Goal: Navigation & Orientation: Find specific page/section

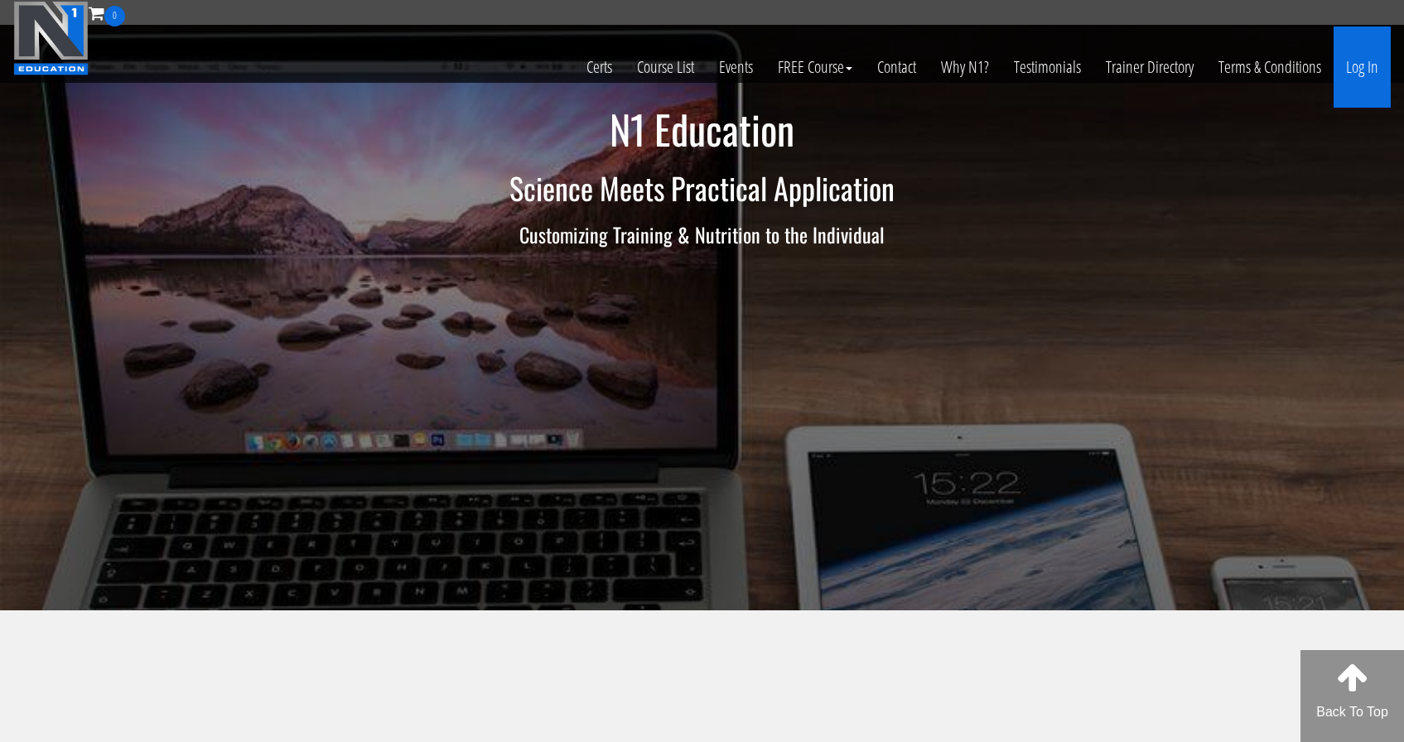
click at [1380, 70] on link "Log In" at bounding box center [1362, 67] width 57 height 81
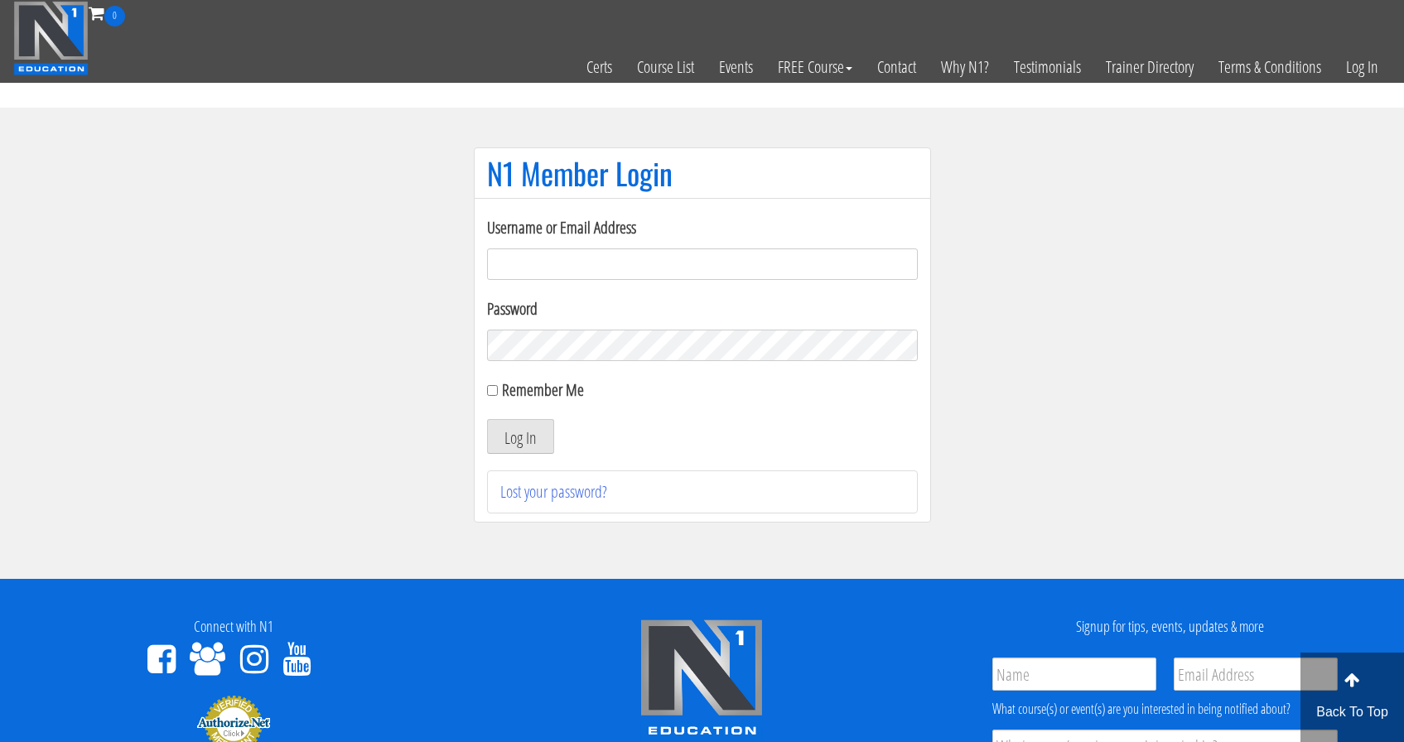
click at [725, 265] on input "Username or Email Address" at bounding box center [702, 264] width 431 height 31
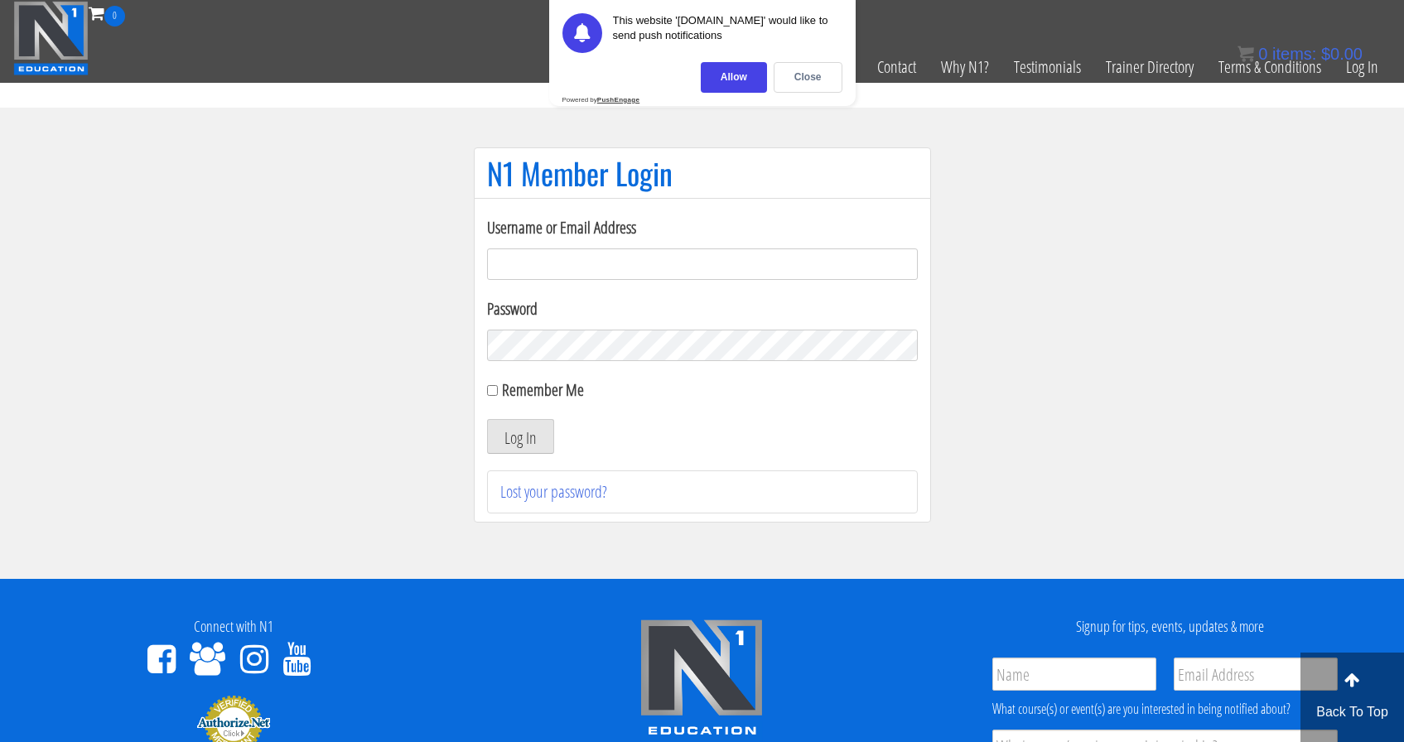
click at [639, 261] on input "Username or Email Address" at bounding box center [702, 264] width 431 height 31
type input "[EMAIL_ADDRESS][DOMAIN_NAME]"
click at [515, 394] on label "Remember Me" at bounding box center [543, 390] width 82 height 22
click at [498, 394] on input "Remember Me" at bounding box center [492, 390] width 11 height 11
checkbox input "true"
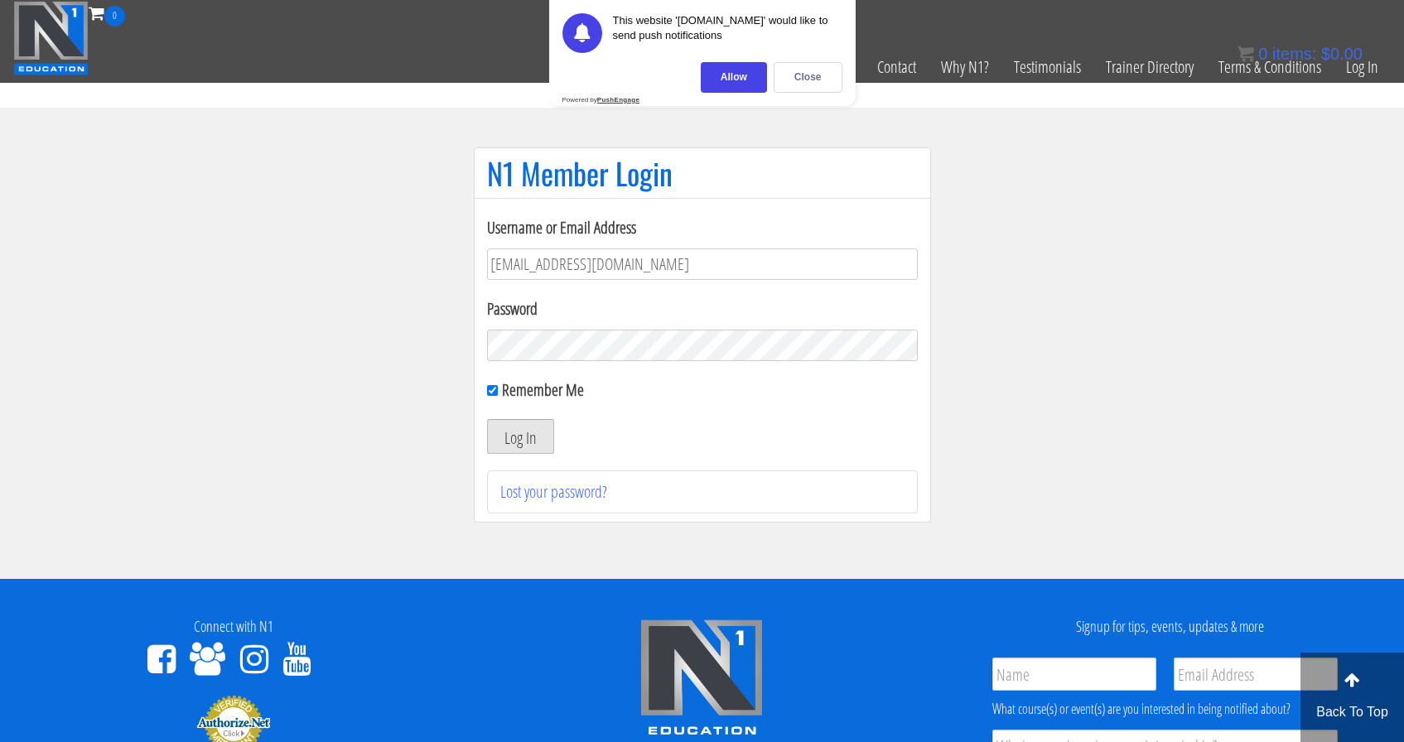
click at [514, 426] on button "Log In" at bounding box center [520, 436] width 67 height 35
click at [812, 83] on div "Close" at bounding box center [808, 77] width 69 height 31
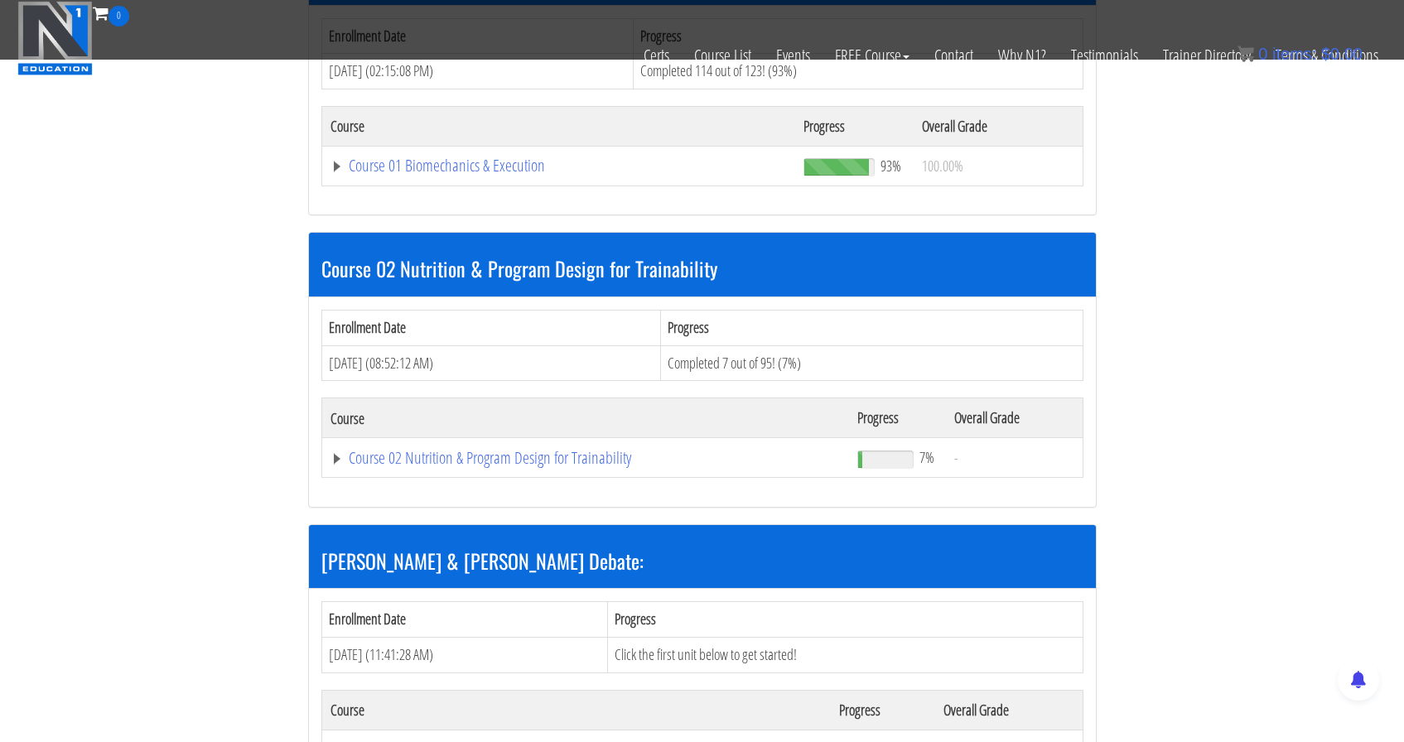
scroll to position [892, 0]
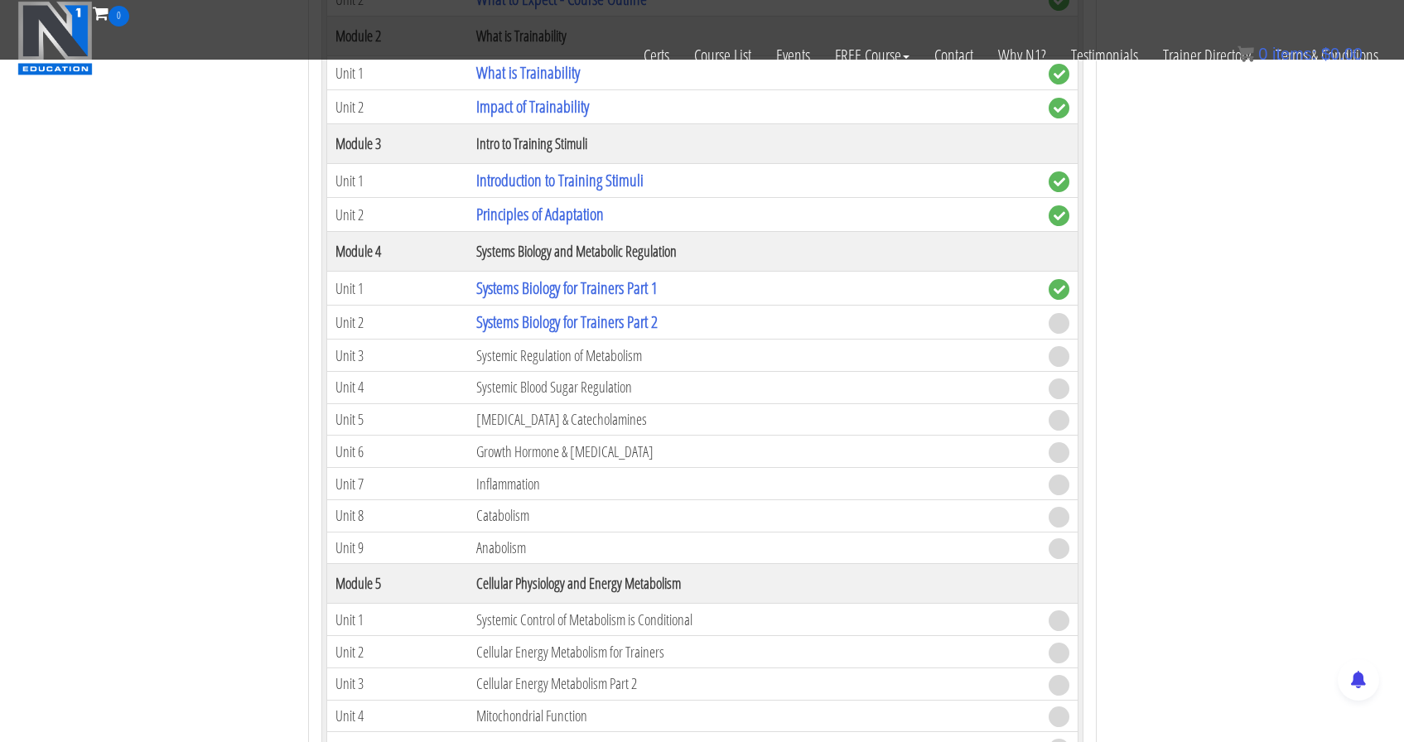
scroll to position [1466, 0]
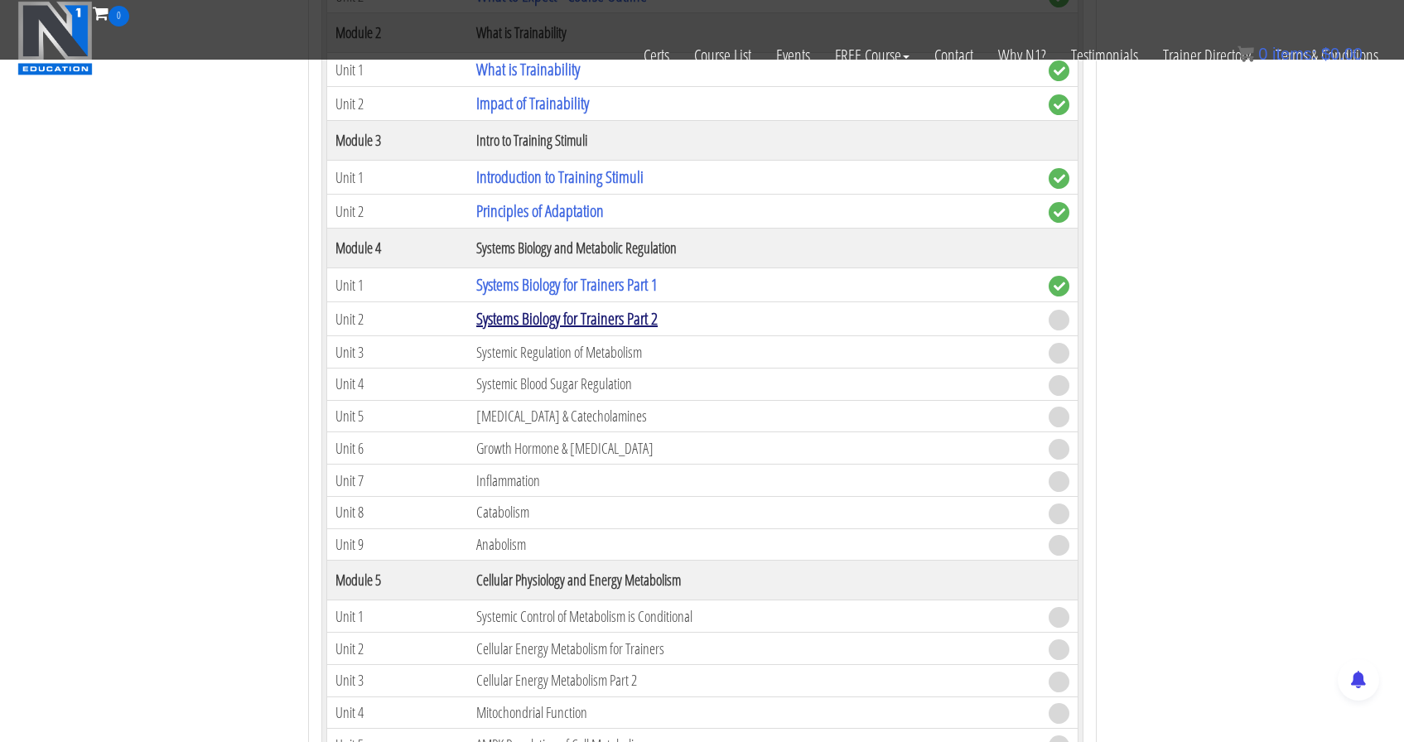
click at [628, 315] on link "Systems Biology for Trainers Part 2" at bounding box center [566, 318] width 181 height 22
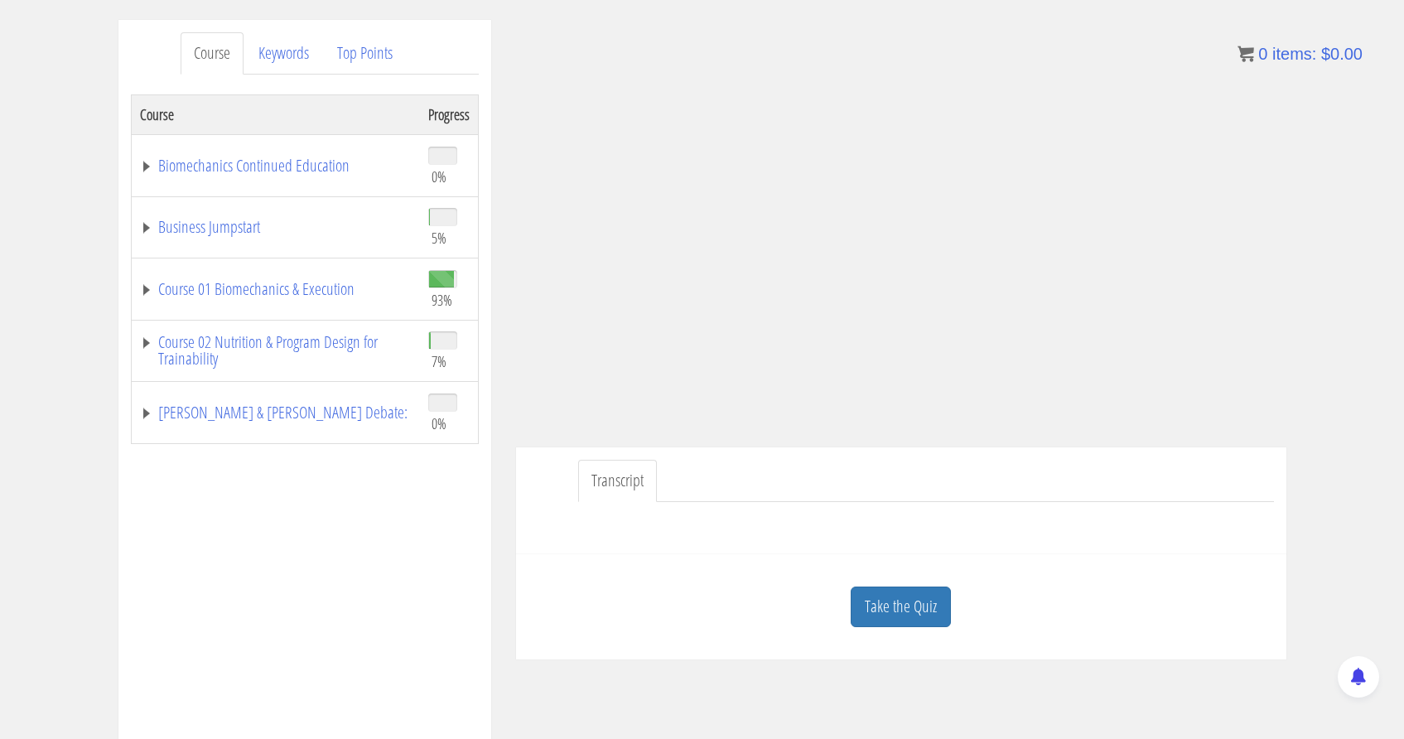
scroll to position [224, 0]
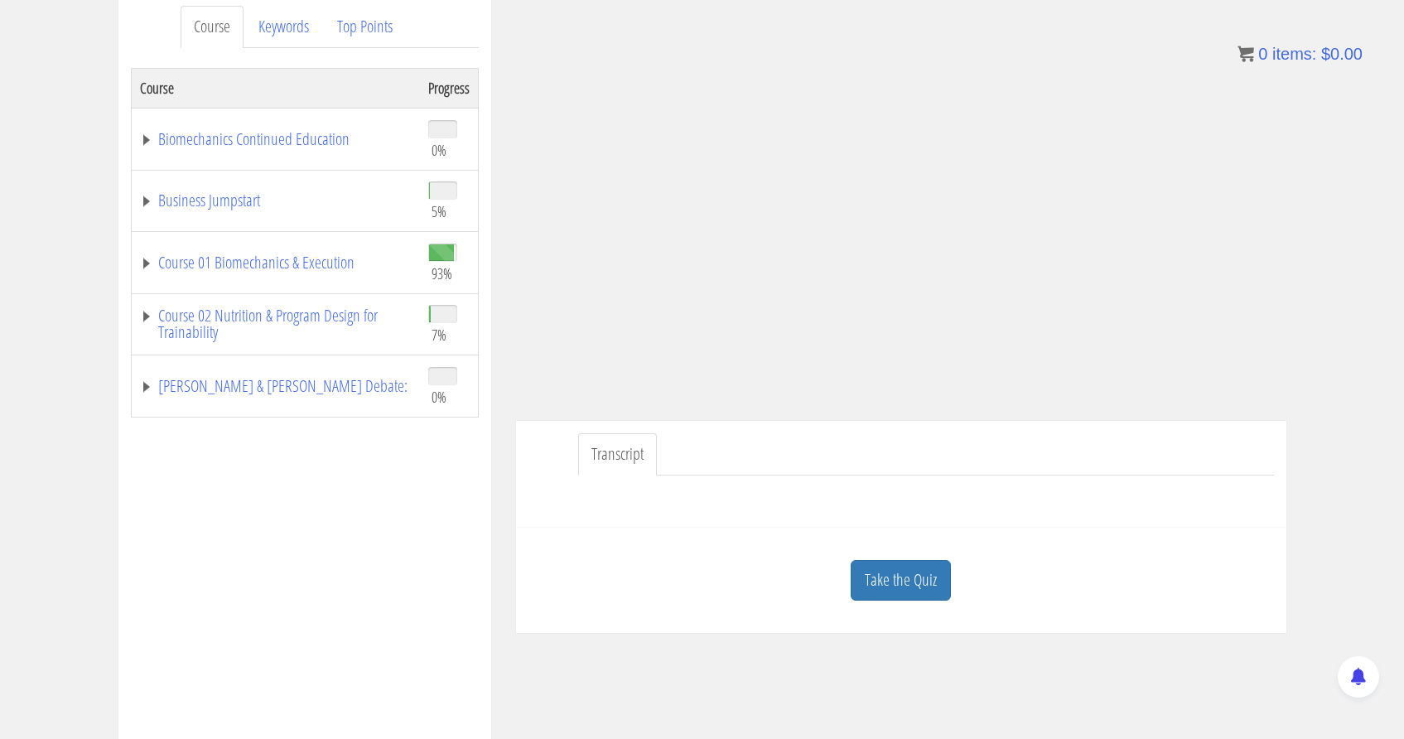
click at [1342, 387] on div "Course Keywords Top Points Course Progress Biomechanics Continued Education 0% …" at bounding box center [702, 461] width 1404 height 936
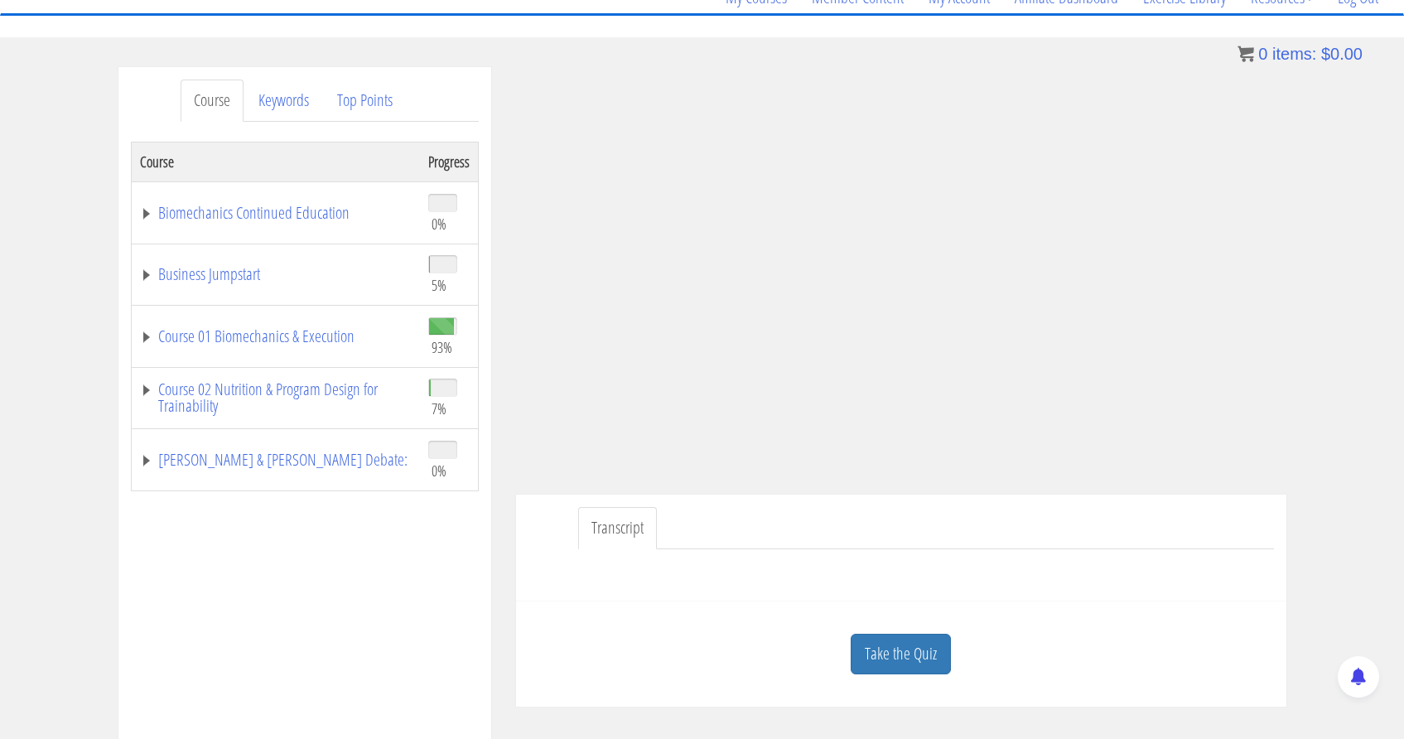
scroll to position [137, 0]
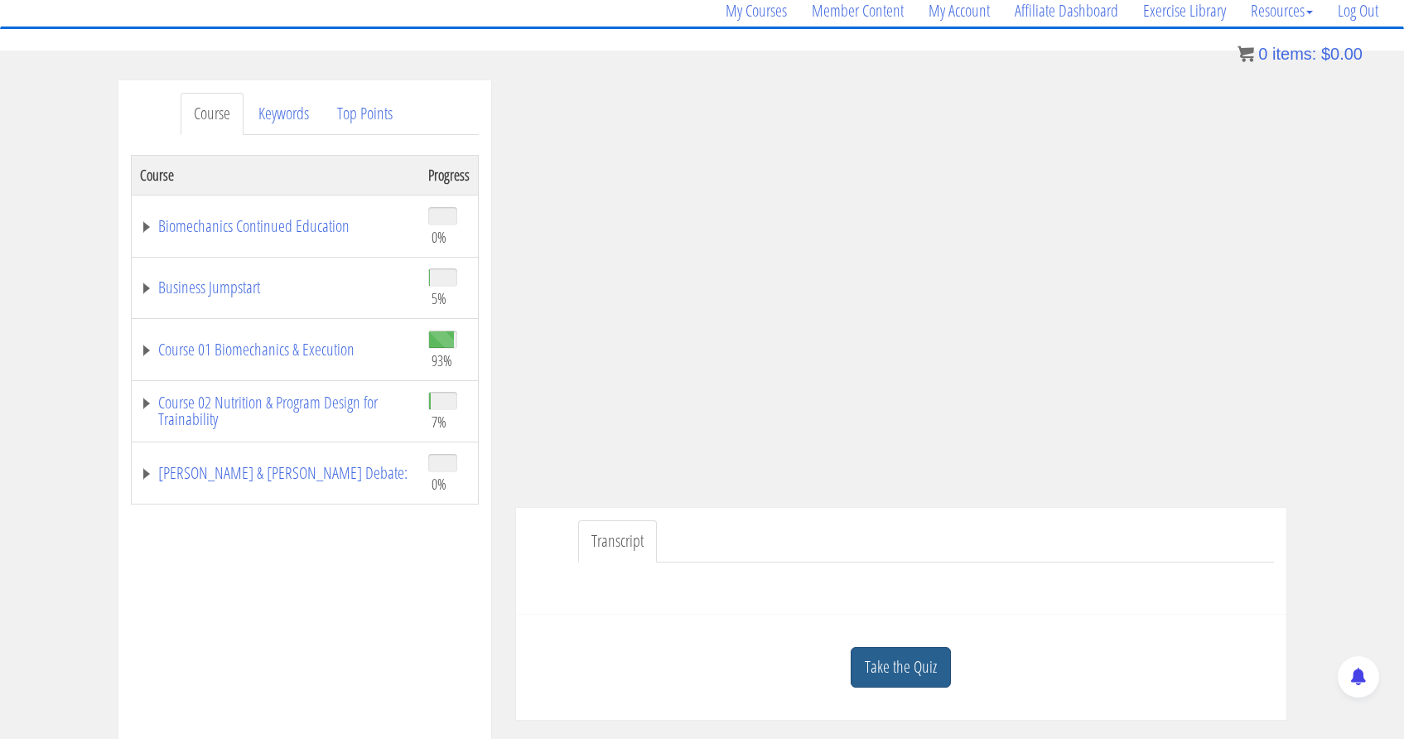
click at [924, 662] on link "Take the Quiz" at bounding box center [901, 667] width 100 height 41
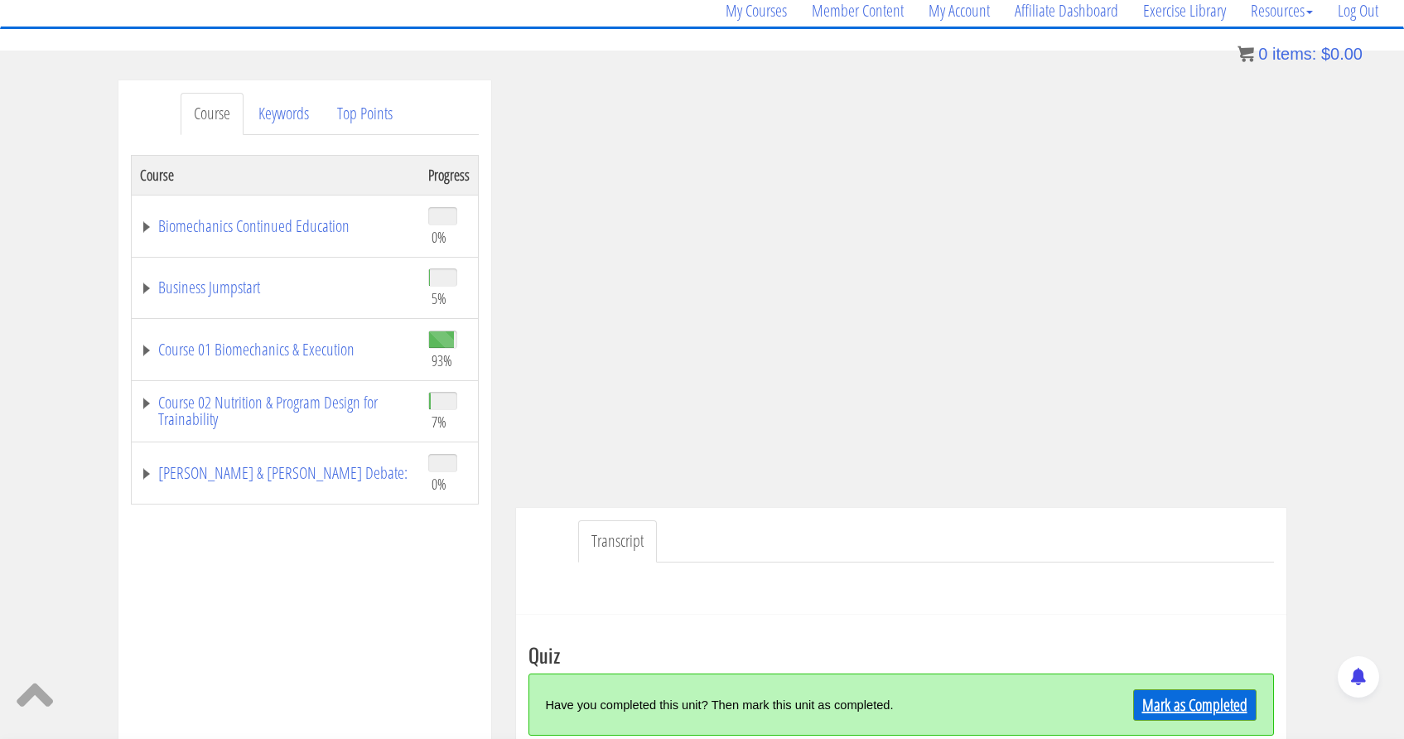
click at [1190, 713] on link "Mark as Completed" at bounding box center [1194, 704] width 123 height 31
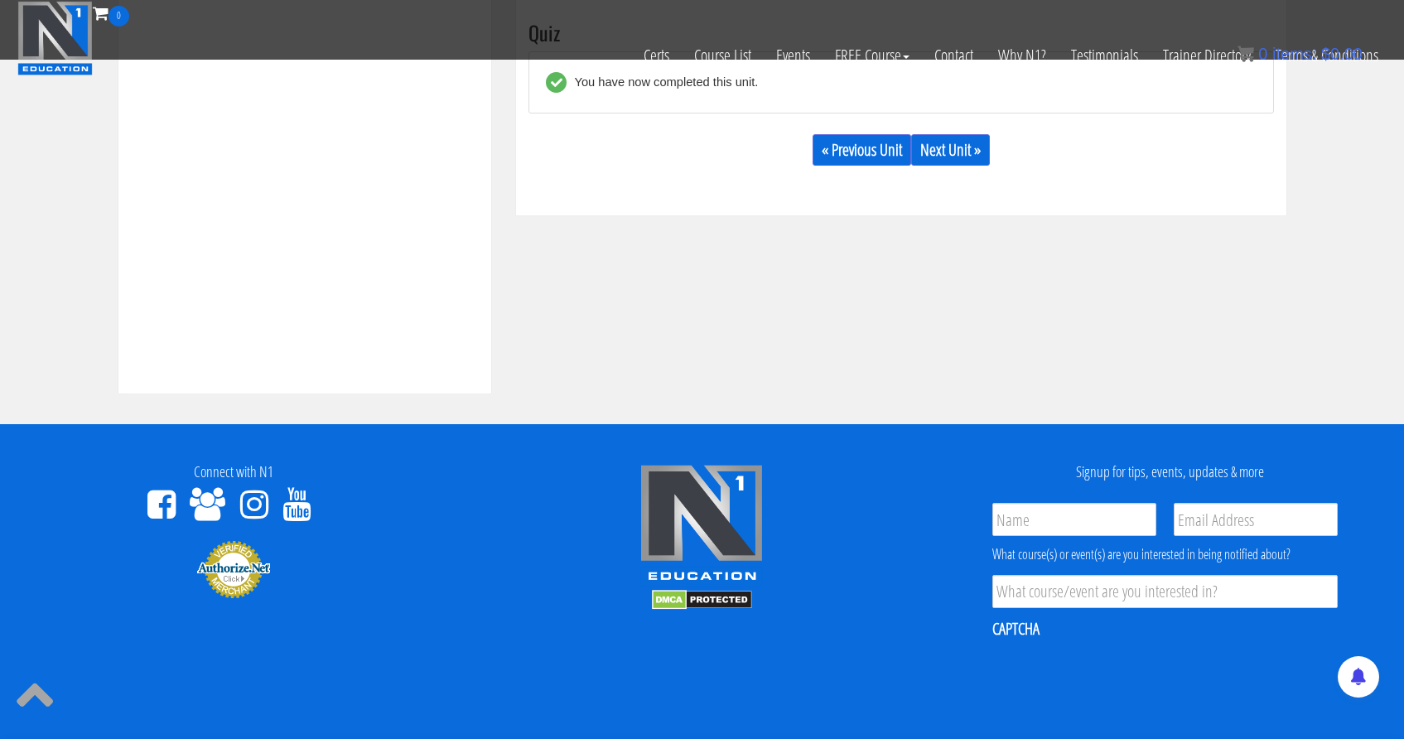
scroll to position [662, 0]
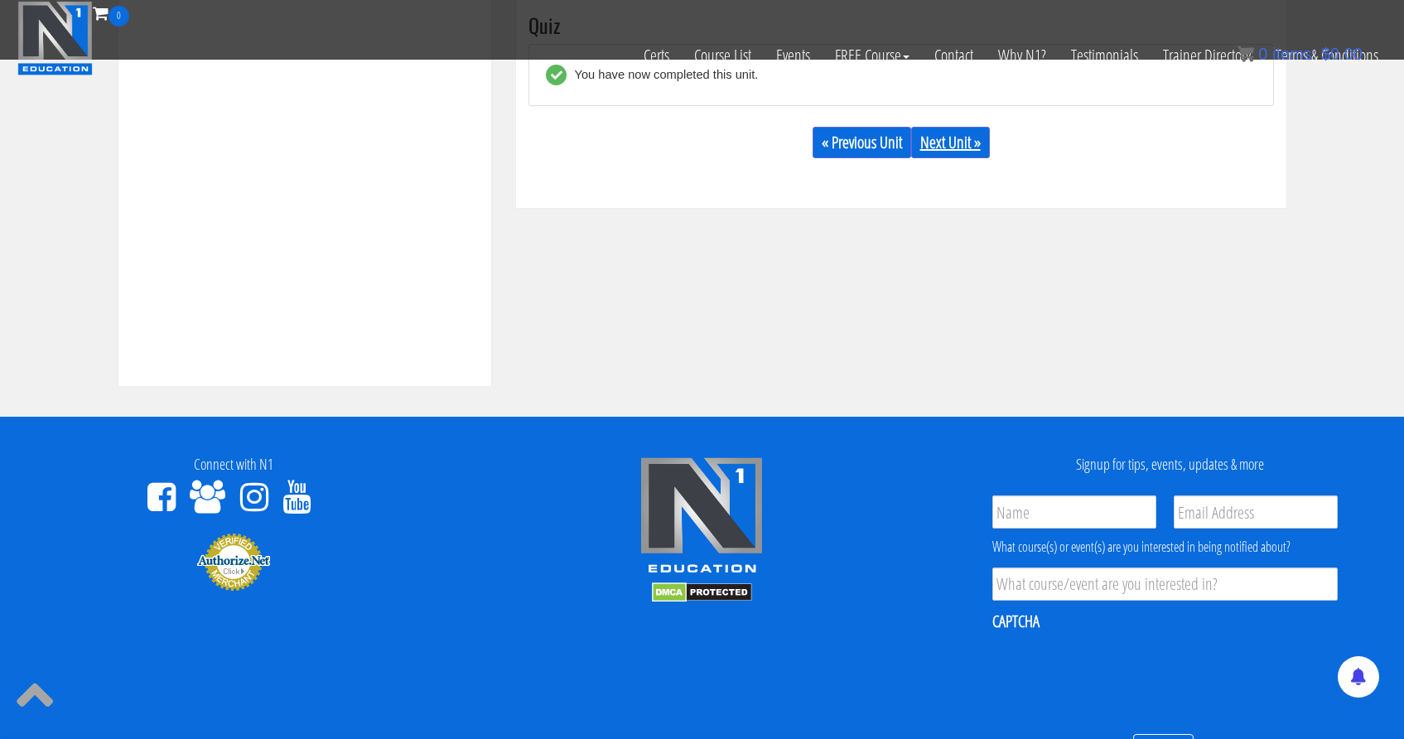
click at [973, 148] on link "Next Unit »" at bounding box center [950, 142] width 79 height 31
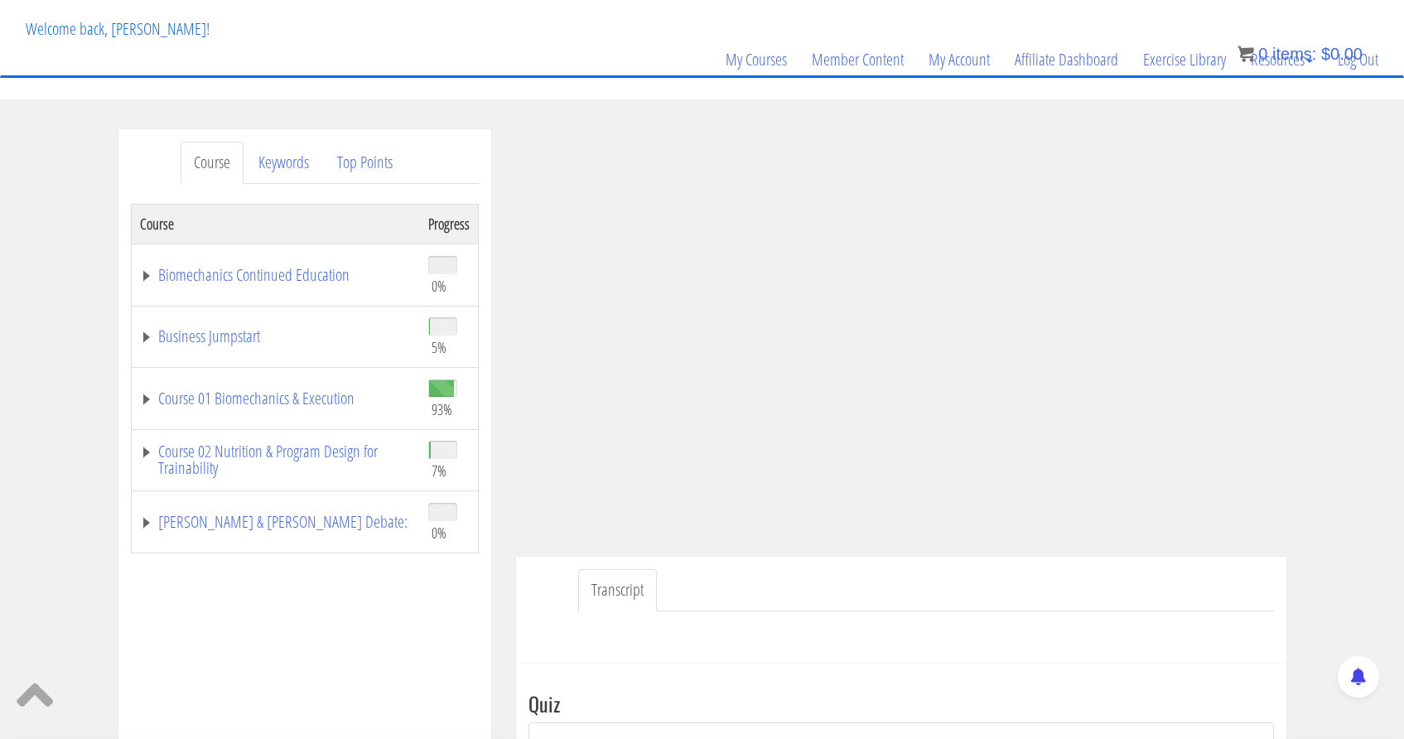
scroll to position [90, 0]
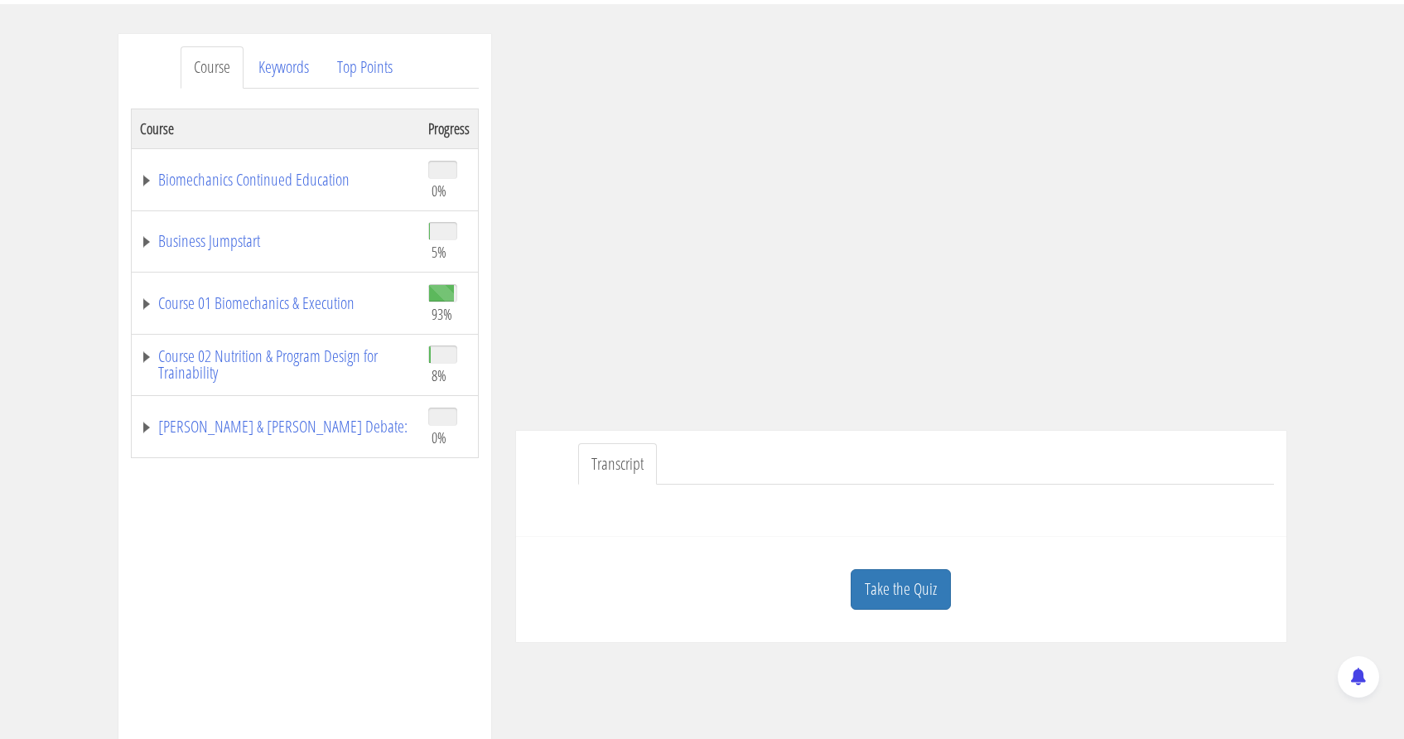
scroll to position [183, 0]
click at [1363, 170] on div "Course Keywords Top Points Course Progress Biomechanics Continued Education 0% …" at bounding box center [702, 502] width 1404 height 936
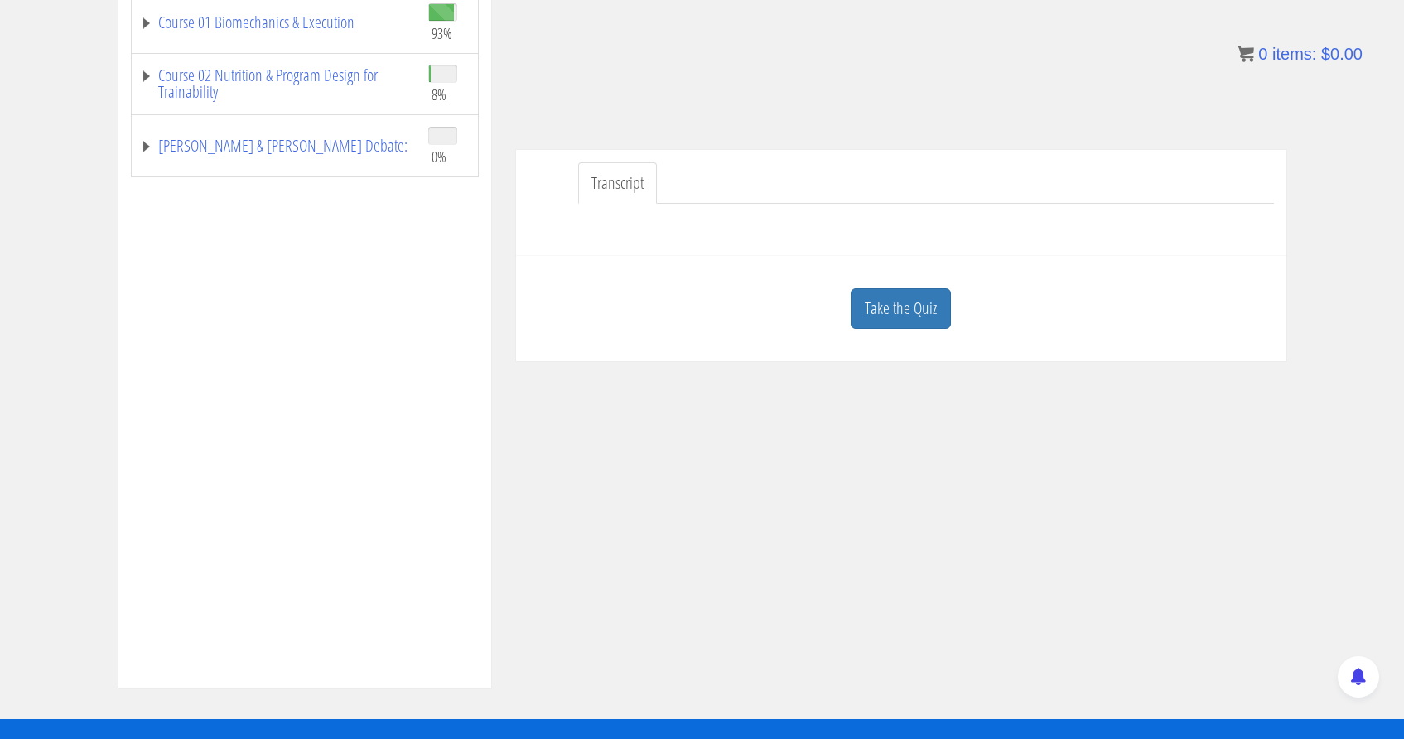
scroll to position [505, 0]
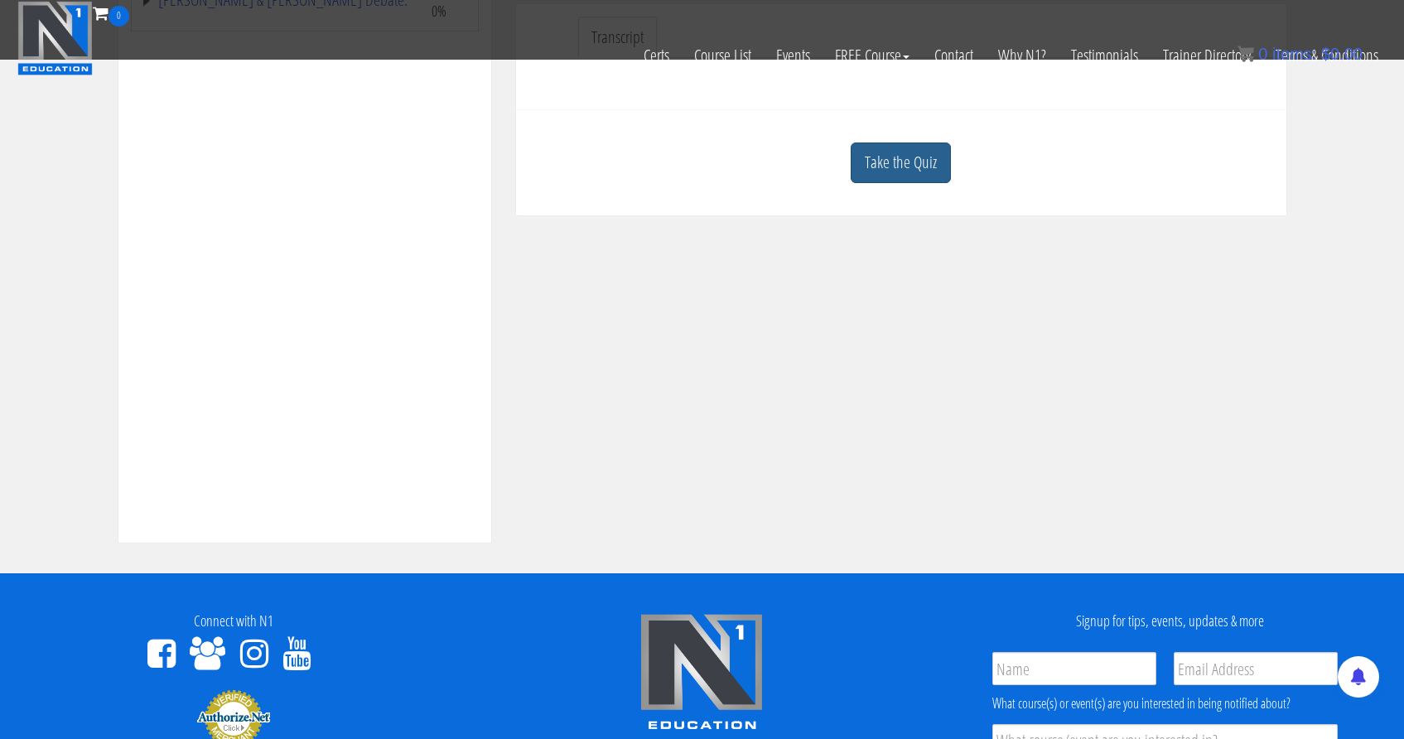
click at [913, 155] on link "Take the Quiz" at bounding box center [901, 162] width 100 height 41
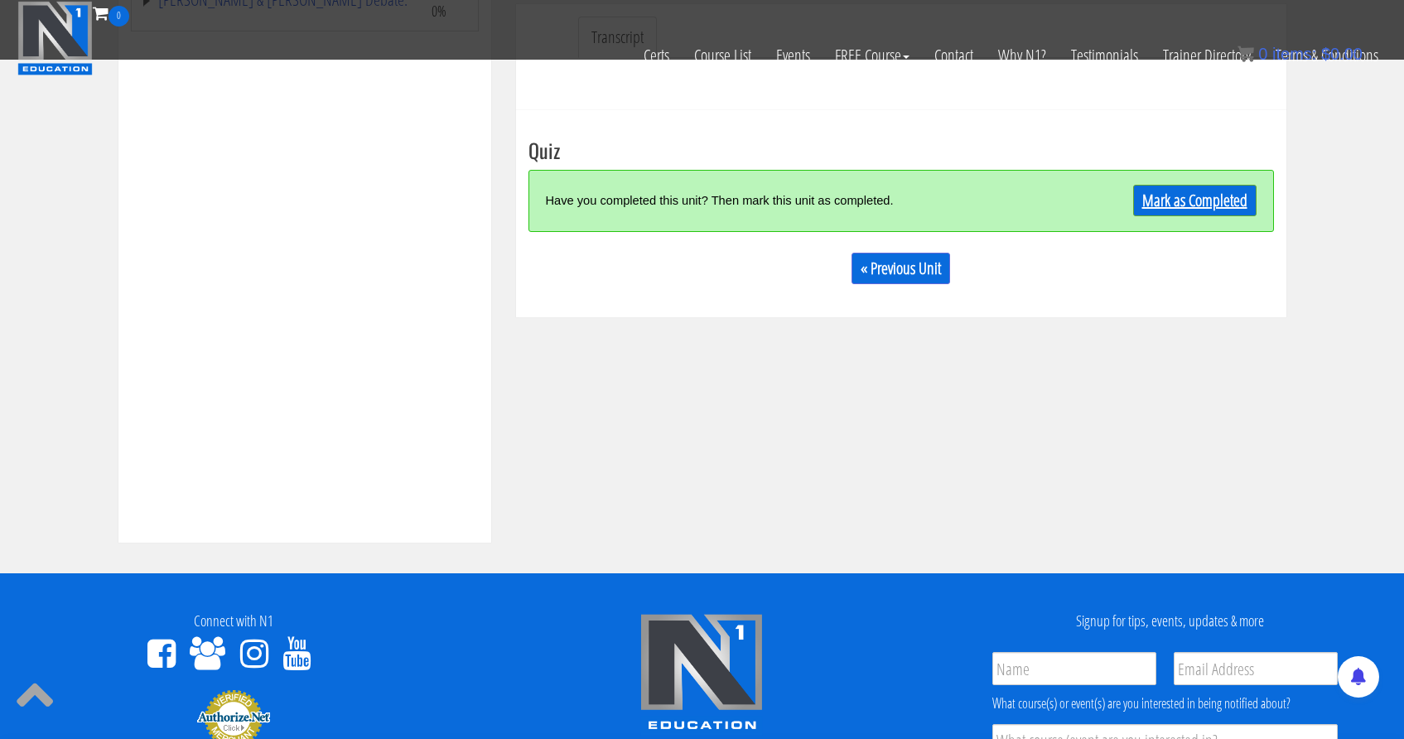
click at [1198, 206] on link "Mark as Completed" at bounding box center [1194, 200] width 123 height 31
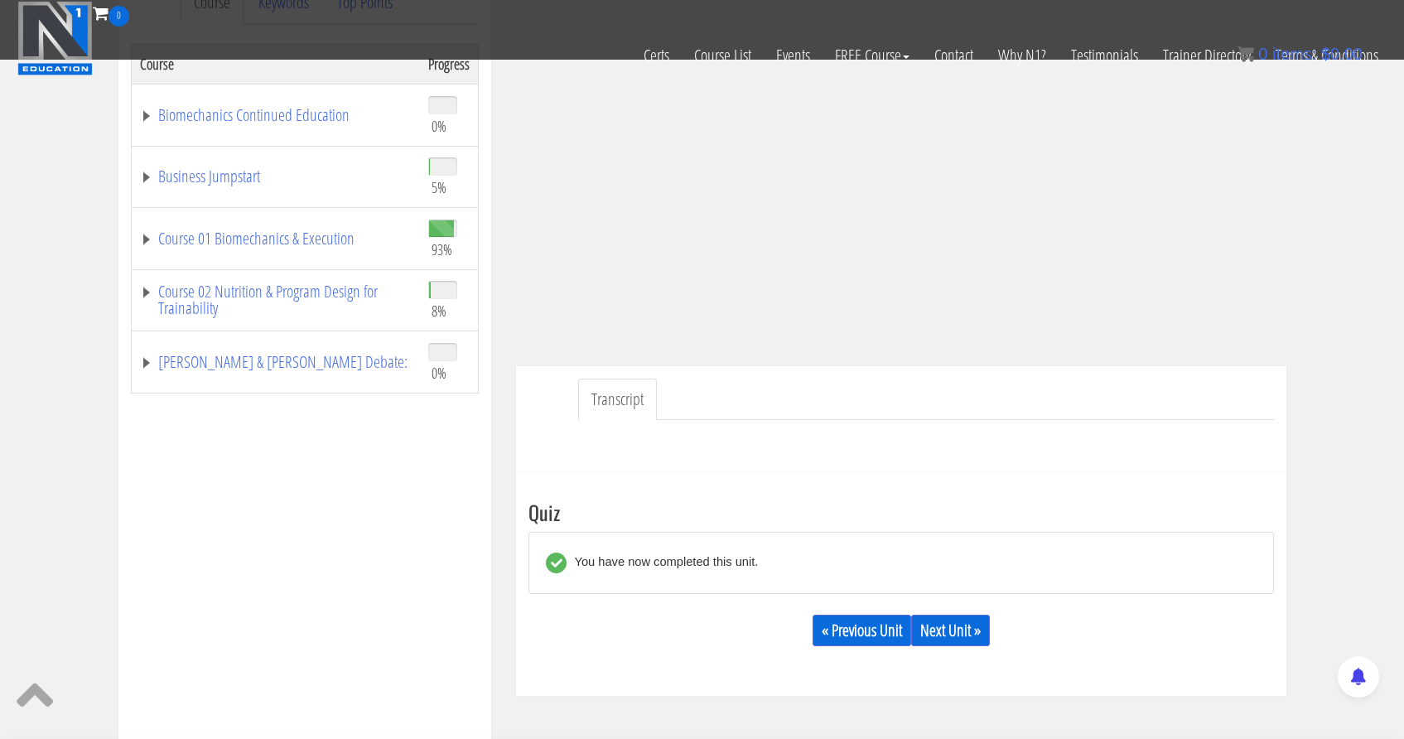
scroll to position [0, 0]
